Goal: Task Accomplishment & Management: Complete application form

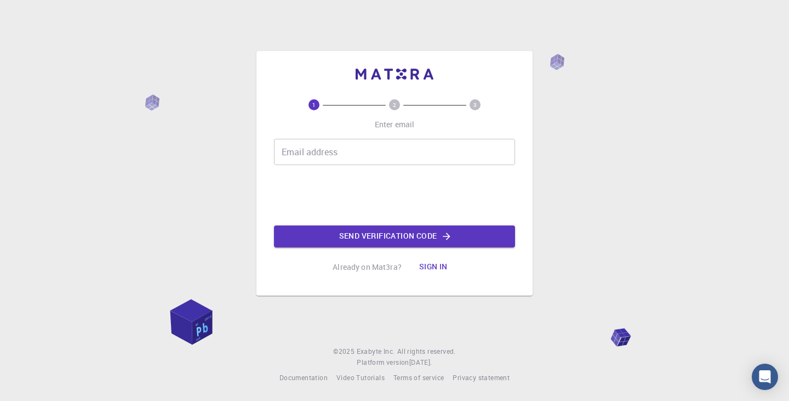
click at [340, 153] on input "Email address" at bounding box center [394, 152] width 241 height 26
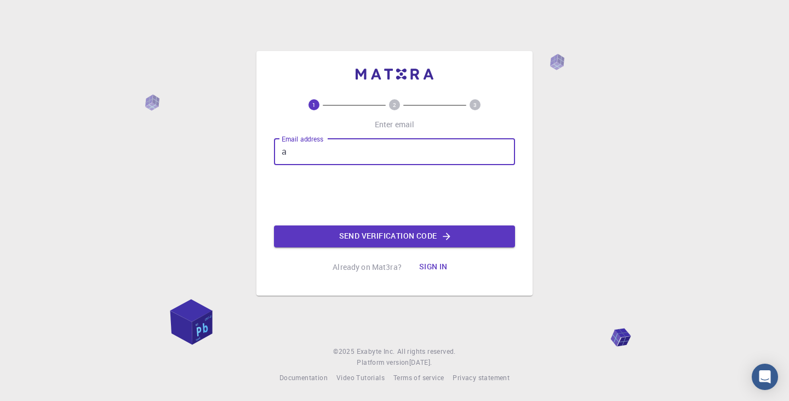
type input "[EMAIL_ADDRESS][DOMAIN_NAME]"
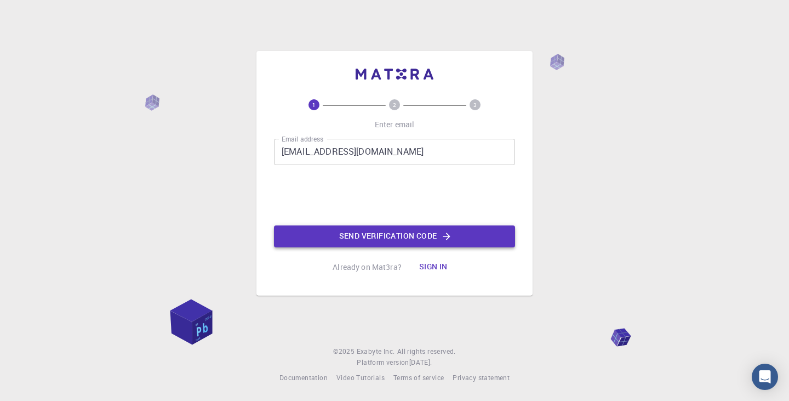
click at [360, 239] on button "Send verification code" at bounding box center [394, 236] width 241 height 22
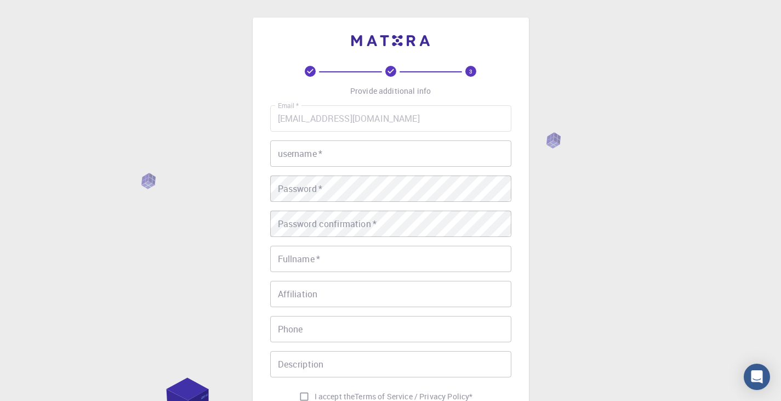
click at [434, 157] on input "username   *" at bounding box center [390, 153] width 241 height 26
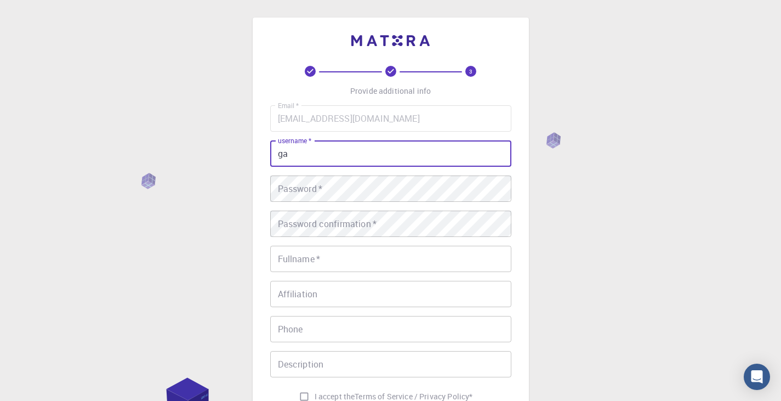
type input "g"
type input "ㅗ"
type input "han"
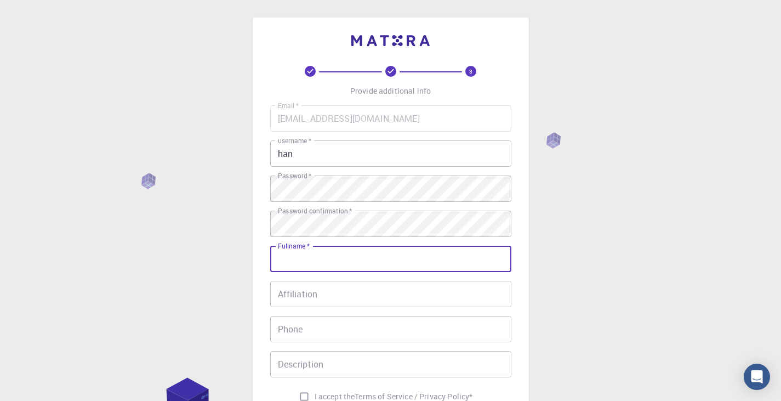
scroll to position [55, 0]
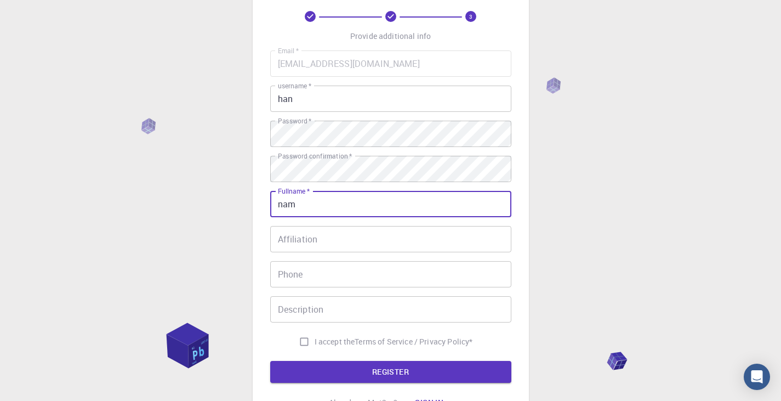
type input "nam"
click at [424, 247] on input "Affiliation" at bounding box center [390, 239] width 241 height 26
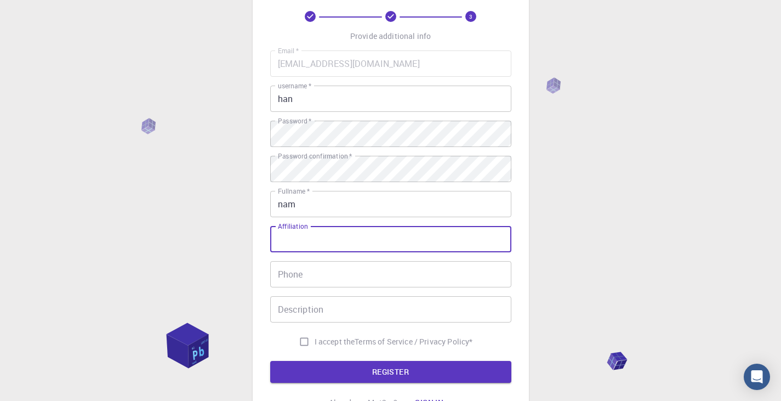
click at [417, 278] on input "Phone" at bounding box center [390, 274] width 241 height 26
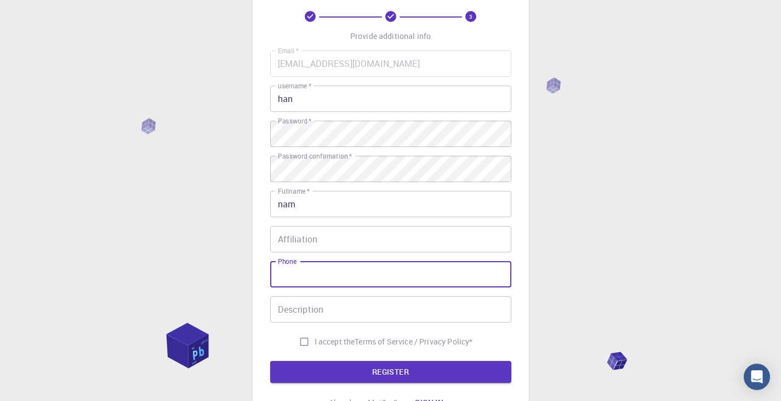
drag, startPoint x: 413, startPoint y: 305, endPoint x: 413, endPoint y: 314, distance: 8.2
click at [412, 305] on input "Description" at bounding box center [390, 309] width 241 height 26
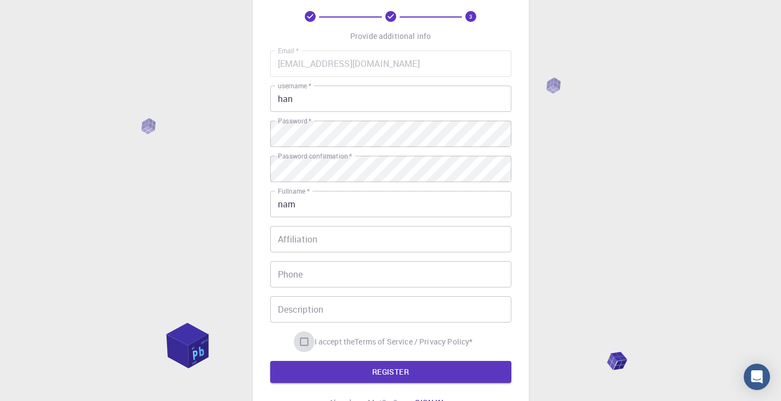
click at [304, 338] on input "I accept the Terms of Service / Privacy Policy *" at bounding box center [304, 341] width 21 height 21
checkbox input "true"
click at [377, 385] on div "3 Provide additional info Email   * [EMAIL_ADDRESS][DOMAIN_NAME] Email   * user…" at bounding box center [390, 212] width 241 height 402
click at [378, 372] on button "REGISTER" at bounding box center [390, 372] width 241 height 22
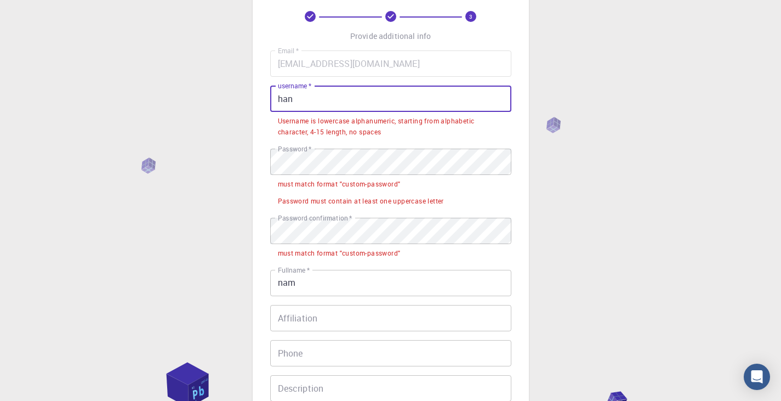
drag, startPoint x: 396, startPoint y: 104, endPoint x: 156, endPoint y: 90, distance: 240.5
click at [156, 90] on div "3 Provide additional info Email   * [EMAIL_ADDRESS][DOMAIN_NAME] Email   * user…" at bounding box center [390, 263] width 781 height 636
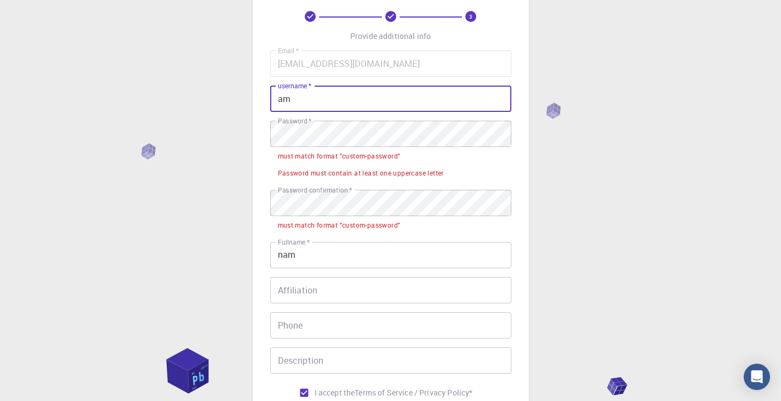
type input "a"
type input "materpieces"
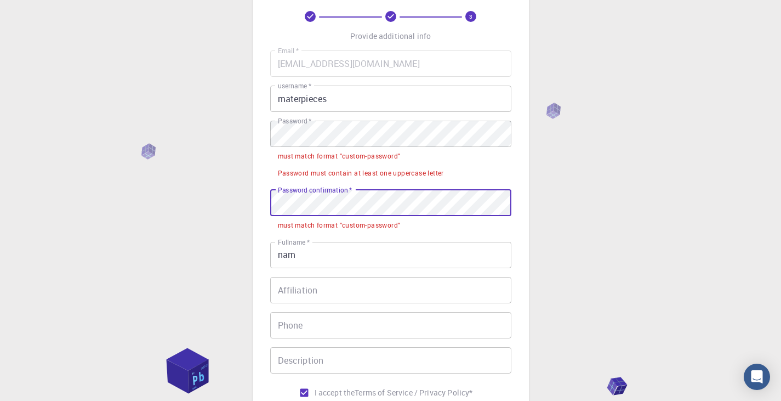
click at [238, 198] on div "3 Provide additional info Email   * [EMAIL_ADDRESS][DOMAIN_NAME] Email   * user…" at bounding box center [390, 249] width 781 height 608
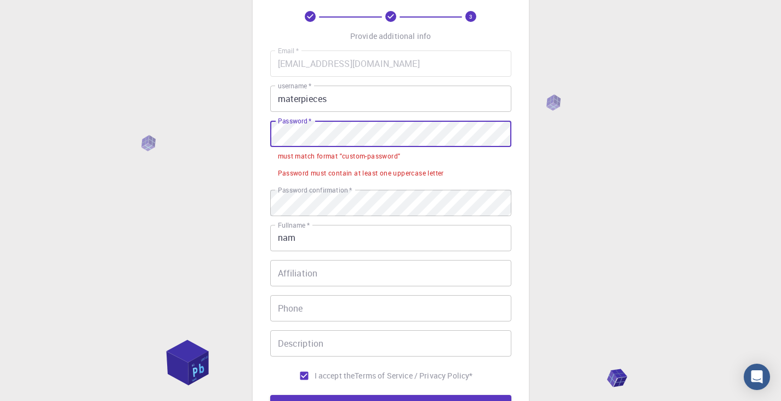
click at [37, 120] on div "3 Provide additional info Email   * [EMAIL_ADDRESS][DOMAIN_NAME] Email   * user…" at bounding box center [390, 241] width 781 height 592
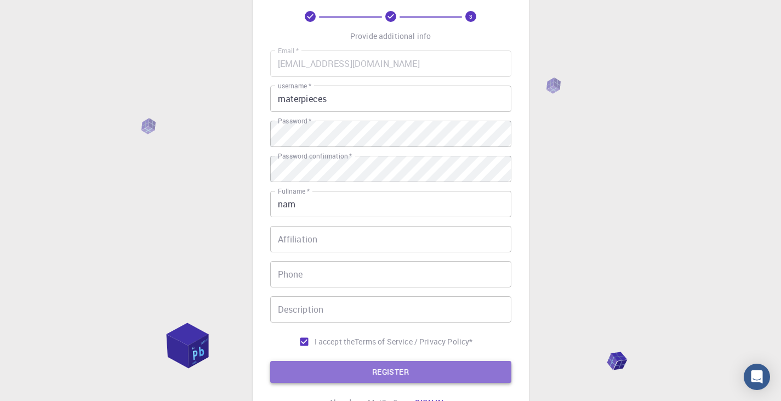
click at [326, 371] on button "REGISTER" at bounding box center [390, 372] width 241 height 22
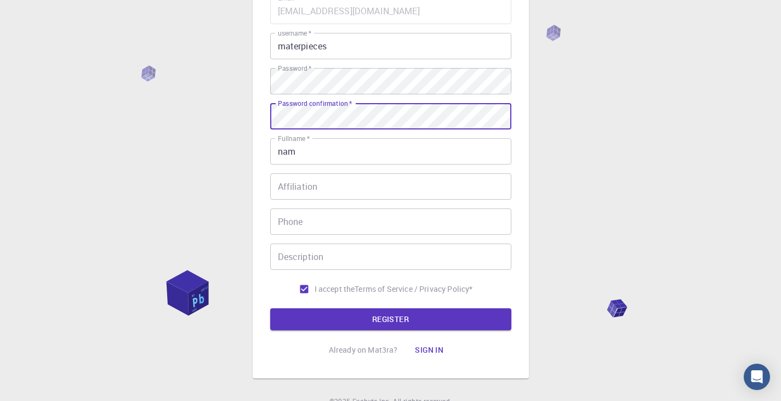
scroll to position [110, 0]
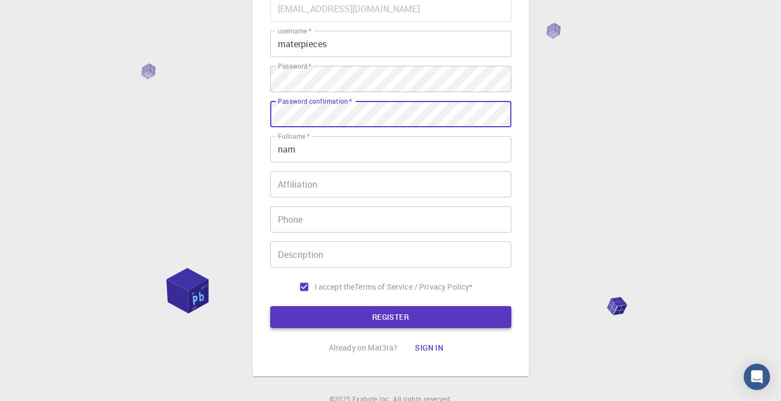
click at [390, 321] on button "REGISTER" at bounding box center [390, 317] width 241 height 22
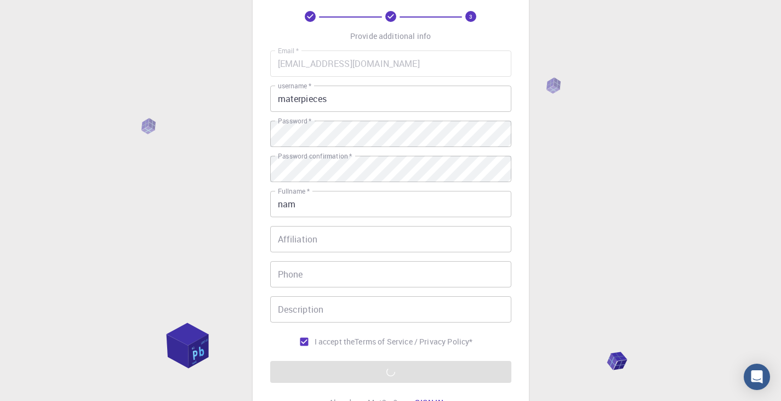
scroll to position [0, 0]
